Goal: Task Accomplishment & Management: Manage account settings

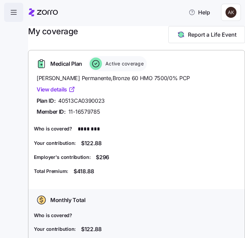
click at [15, 11] on icon "button" at bounding box center [14, 12] width 8 height 8
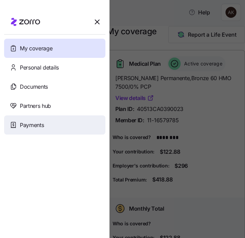
click at [17, 123] on div "Payments" at bounding box center [54, 124] width 101 height 19
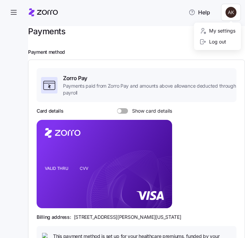
click at [223, 15] on html "Help Payments Payment method Zorro Pay Payments paid from Zorro Pay and amounts…" at bounding box center [122, 117] width 245 height 234
click at [219, 27] on div "My settings" at bounding box center [218, 31] width 36 height 8
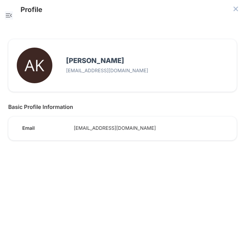
click at [11, 15] on icon "button" at bounding box center [9, 15] width 8 height 8
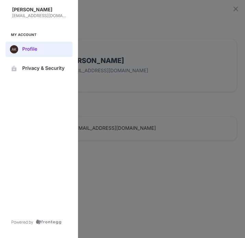
click at [121, 24] on div at bounding box center [122, 119] width 245 height 238
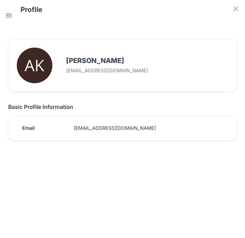
click at [236, 8] on icon "close admin-box" at bounding box center [236, 9] width 4 height 4
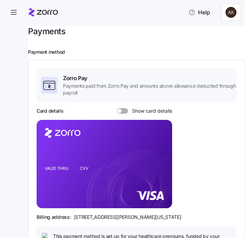
click at [122, 112] on span at bounding box center [125, 110] width 7 height 5
click at [117, 108] on input "Show card details" at bounding box center [117, 108] width 0 height 0
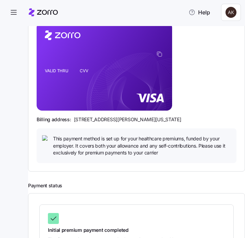
scroll to position [98, 0]
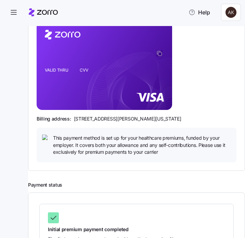
click at [158, 54] on icon "copy-to-clipboard" at bounding box center [160, 53] width 6 height 6
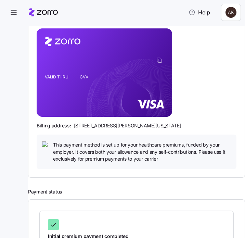
scroll to position [94, 0]
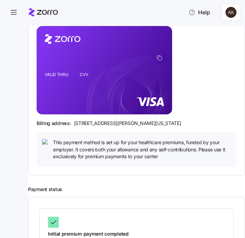
click at [153, 124] on span "[STREET_ADDRESS][PERSON_NAME][US_STATE]" at bounding box center [128, 123] width 108 height 7
